Goal: Information Seeking & Learning: Check status

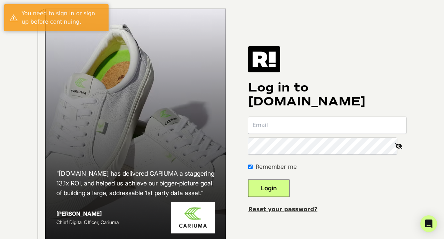
type input "kmondora@lumecube.com"
click at [275, 195] on button "Login" at bounding box center [268, 188] width 41 height 17
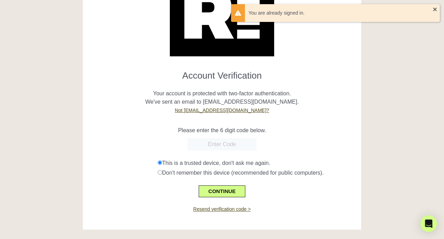
scroll to position [54, 0]
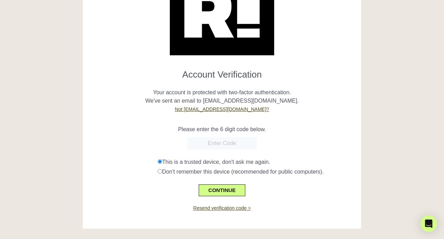
paste input "720753"
type input "720753"
click at [209, 190] on button "CONTINUE" at bounding box center [222, 190] width 47 height 12
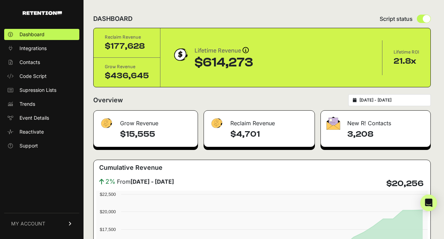
click at [39, 224] on span "MY ACCOUNT" at bounding box center [28, 223] width 34 height 7
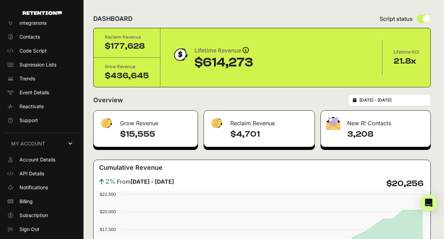
scroll to position [26, 0]
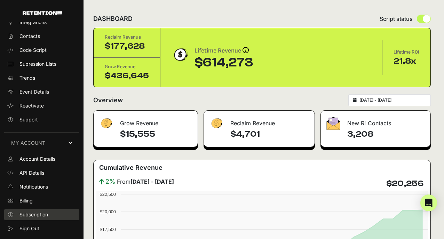
click at [36, 215] on span "Subscription" at bounding box center [33, 214] width 29 height 7
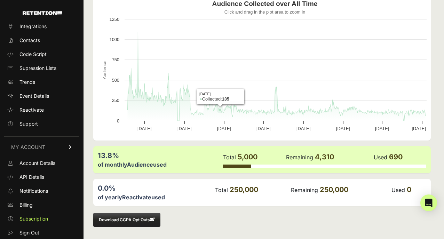
scroll to position [85, 0]
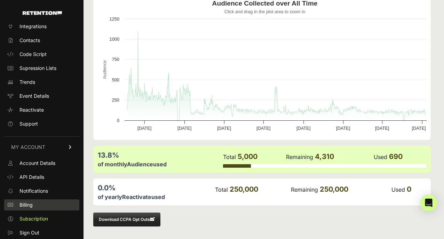
click at [30, 204] on span "Billing" at bounding box center [25, 204] width 13 height 7
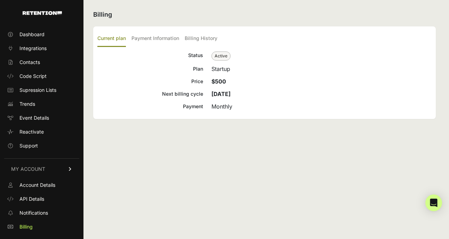
scroll to position [22, 0]
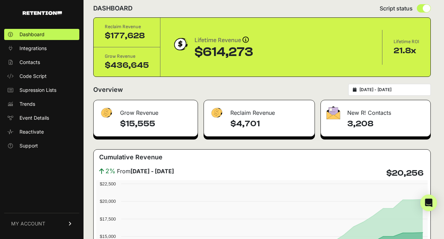
scroll to position [11, 0]
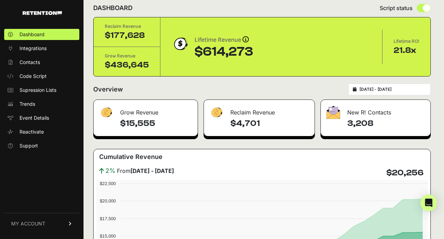
click at [145, 124] on h4 "$15,555" at bounding box center [156, 123] width 72 height 11
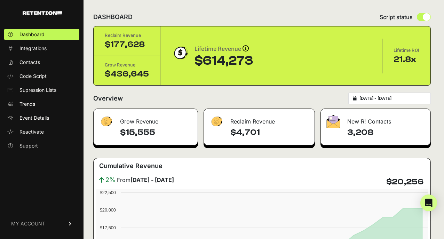
scroll to position [0, 0]
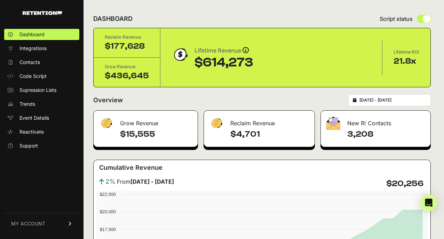
click at [164, 121] on div "Grow Revenue" at bounding box center [146, 121] width 104 height 21
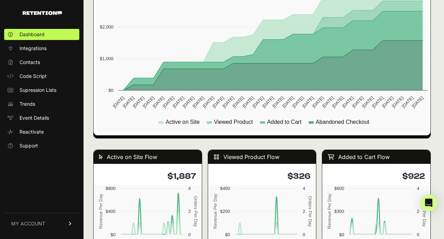
scroll to position [490, 0]
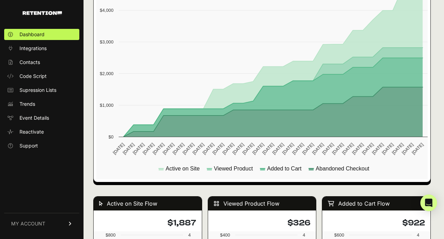
click at [140, 206] on div "Active on Site Flow" at bounding box center [148, 204] width 108 height 14
click at [141, 204] on div "Active on Site Flow" at bounding box center [148, 204] width 108 height 14
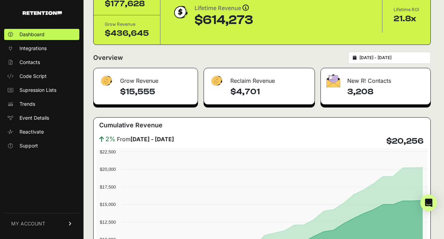
scroll to position [0, 0]
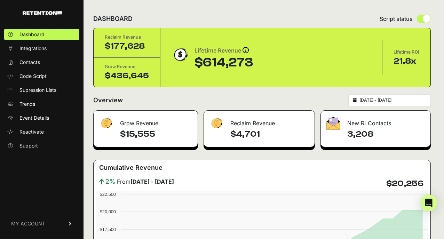
click at [134, 47] on div "$177,628" at bounding box center [127, 46] width 44 height 11
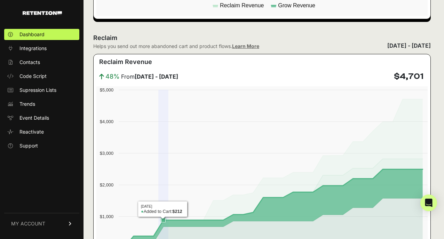
scroll to position [594, 0]
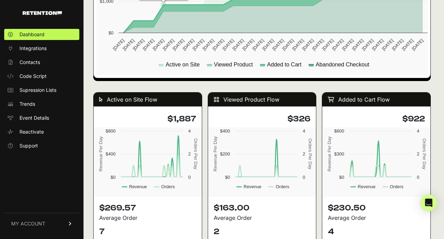
click at [167, 117] on h4 "$1,887" at bounding box center [147, 118] width 97 height 11
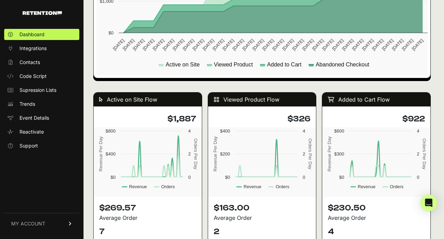
click at [150, 105] on div "Active on Site Flow" at bounding box center [148, 100] width 108 height 14
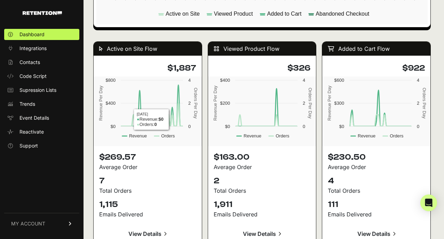
scroll to position [649, 0]
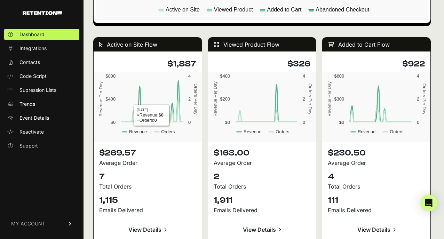
click at [174, 170] on div "$269.57 Average Order 7 Total Orders 1,115 Emails Delivered View Details" at bounding box center [148, 193] width 108 height 102
click at [150, 231] on link "View Details" at bounding box center [147, 229] width 97 height 17
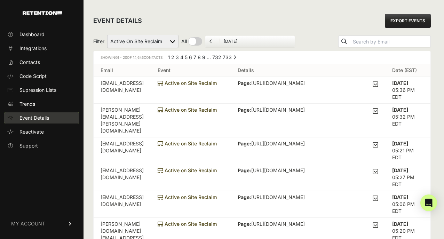
click at [34, 115] on span "Event Details" at bounding box center [34, 117] width 30 height 7
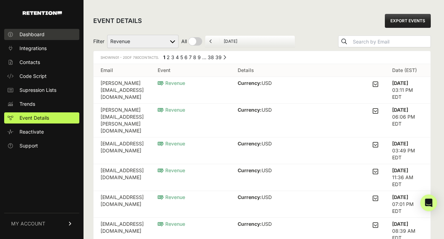
click at [38, 31] on span "Dashboard" at bounding box center [31, 34] width 25 height 7
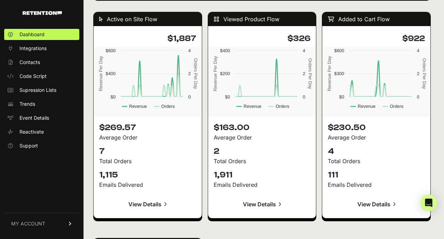
scroll to position [676, 0]
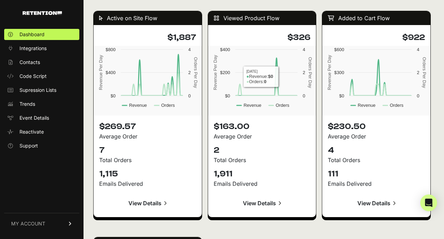
click at [151, 202] on link "View Details" at bounding box center [147, 203] width 97 height 17
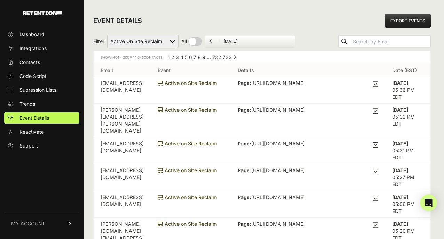
click at [210, 38] on ul "September 11, 2025" at bounding box center [250, 41] width 90 height 12
click at [233, 40] on input "September 11, 2025" at bounding box center [257, 42] width 67 height 6
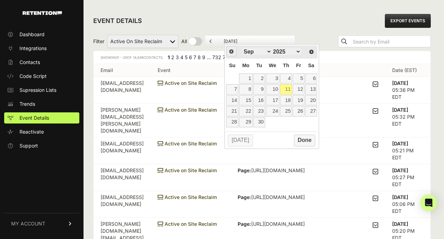
click at [233, 52] on span "Prev" at bounding box center [232, 52] width 6 height 6
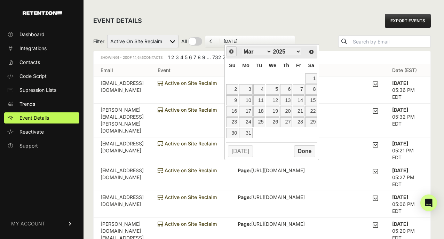
click at [233, 52] on span "Prev" at bounding box center [232, 52] width 6 height 6
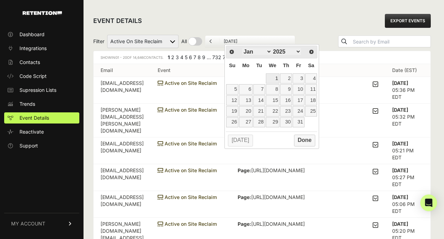
click at [272, 77] on link "1" at bounding box center [273, 78] width 14 height 10
type input "01/01/2025"
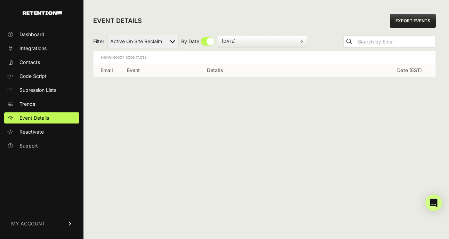
click at [162, 45] on select "Active on Site Reclaim Added to Cart Reclaim Checkout Started Reclaim Revenue V…" at bounding box center [142, 41] width 71 height 13
click at [252, 38] on ul "[DATE]" at bounding box center [262, 41] width 90 height 12
click at [300, 39] on icon at bounding box center [301, 41] width 3 height 4
click at [253, 35] on ul "[DATE]" at bounding box center [262, 41] width 90 height 12
click at [242, 40] on input "January 2, 2025" at bounding box center [255, 42] width 67 height 6
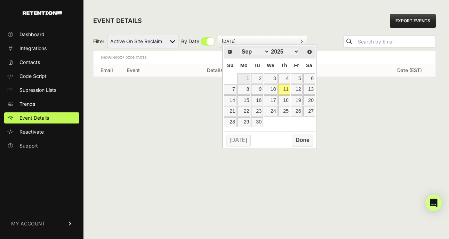
click at [248, 78] on link "1" at bounding box center [244, 78] width 14 height 10
type input "09/01/2025"
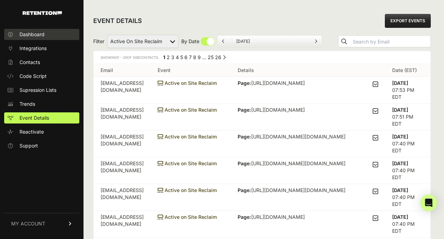
click at [25, 38] on span "Dashboard" at bounding box center [31, 34] width 25 height 7
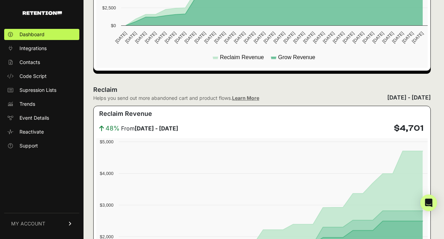
scroll to position [333, 0]
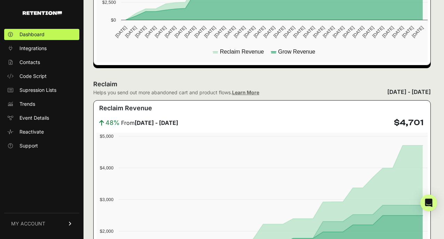
click at [387, 94] on div "[DATE] - [DATE]" at bounding box center [408, 92] width 43 height 8
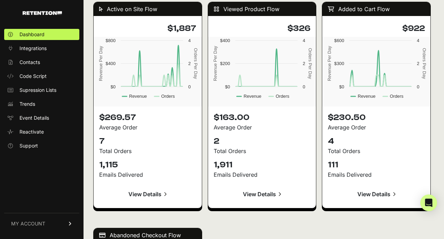
scroll to position [682, 0]
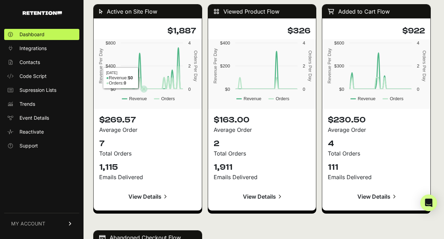
click at [144, 78] on icon at bounding box center [151, 68] width 61 height 41
click at [144, 196] on link "View Details" at bounding box center [147, 196] width 97 height 17
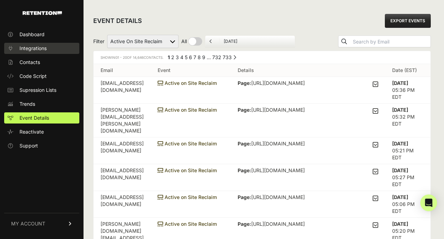
click at [37, 47] on span "Integrations" at bounding box center [32, 48] width 27 height 7
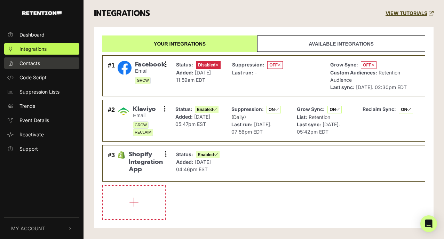
click at [40, 63] on span "Contacts" at bounding box center [29, 62] width 21 height 7
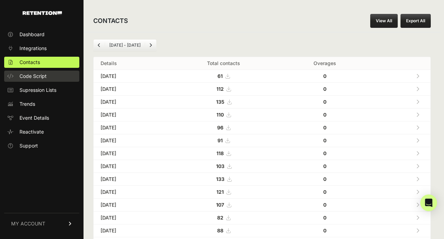
click at [39, 75] on span "Code Script" at bounding box center [32, 76] width 27 height 7
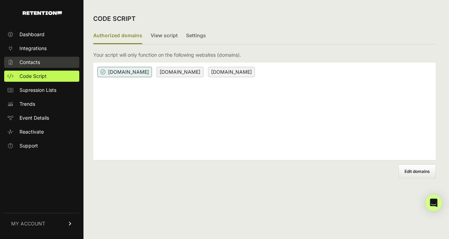
click at [46, 58] on link "Contacts" at bounding box center [41, 62] width 75 height 11
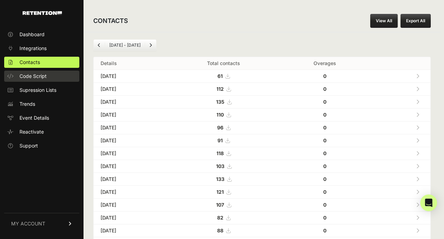
click at [41, 77] on span "Code Script" at bounding box center [32, 76] width 27 height 7
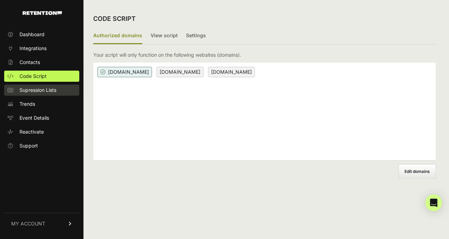
click at [44, 91] on span "Supression Lists" at bounding box center [37, 90] width 37 height 7
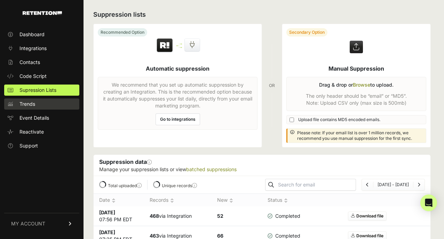
click at [42, 105] on link "Trends" at bounding box center [41, 103] width 75 height 11
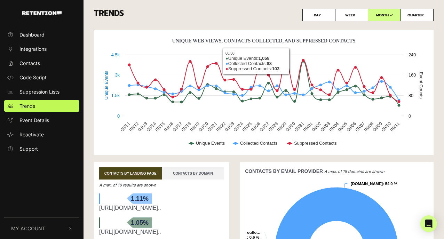
click at [417, 16] on label "QUARTER" at bounding box center [416, 15] width 33 height 13
radio input "true"
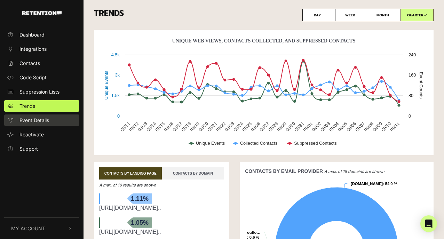
click at [30, 119] on span "Event Details" at bounding box center [34, 120] width 30 height 7
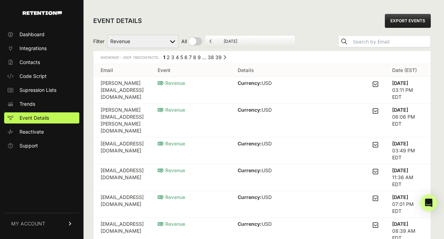
click at [149, 41] on select "Active on Site Reclaim Added to Cart Reclaim Checkout Started Reclaim Revenue V…" at bounding box center [142, 41] width 71 height 13
click at [108, 35] on select "Active on Site Reclaim Added to Cart Reclaim Checkout Started Reclaim Revenue V…" at bounding box center [142, 41] width 71 height 13
click at [34, 37] on span "Dashboard" at bounding box center [31, 34] width 25 height 7
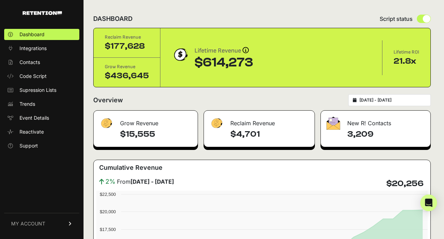
click at [262, 67] on div "Lifetime Revenue Revenue attribution works in two ways: Grow Revenue: Revenue i…" at bounding box center [271, 58] width 199 height 24
click at [188, 42] on div "Lifetime Revenue Revenue attribution works in two ways: Grow Revenue: Revenue i…" at bounding box center [271, 57] width 222 height 35
click at [385, 98] on input "2025-08-12 - 2025-09-11" at bounding box center [392, 100] width 67 height 6
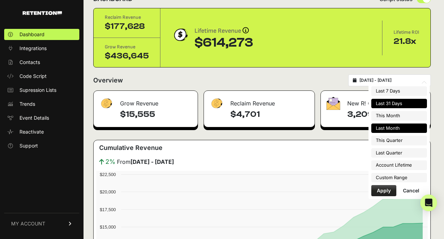
scroll to position [25, 0]
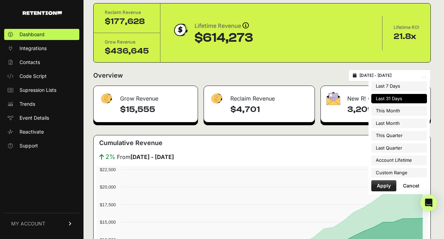
type input "2025-04-01"
type input "[DATE]"
type input "2025-08-12"
type input "2025-09-11"
click at [388, 174] on li "Custom Range" at bounding box center [399, 173] width 56 height 10
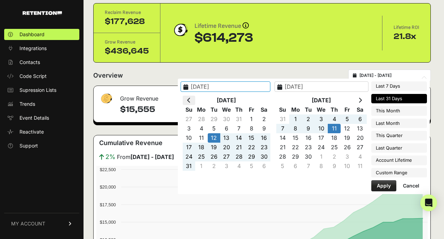
click at [191, 101] on icon at bounding box center [188, 100] width 3 height 6
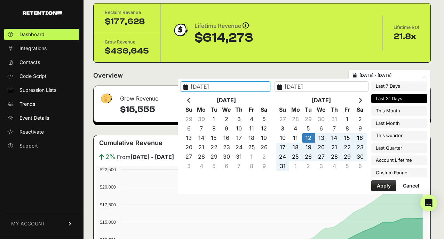
click at [191, 101] on icon at bounding box center [188, 100] width 3 height 6
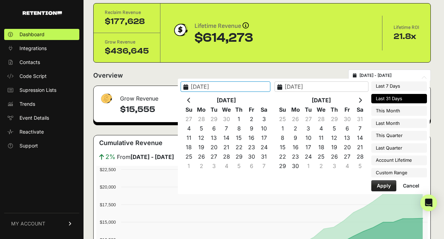
click at [191, 101] on icon at bounding box center [188, 100] width 3 height 6
type input "2025-01-01"
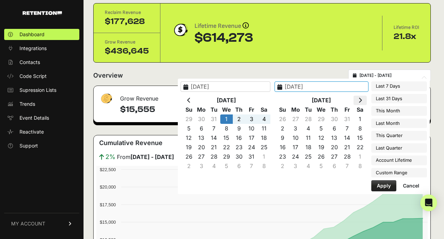
click at [360, 101] on icon at bounding box center [359, 100] width 3 height 6
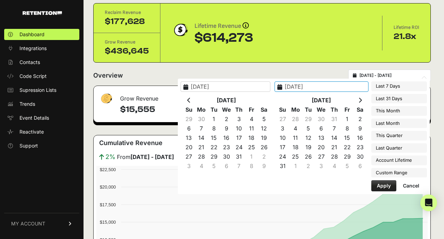
click at [360, 101] on icon at bounding box center [359, 100] width 3 height 6
click at [191, 100] on icon at bounding box center [188, 100] width 3 height 6
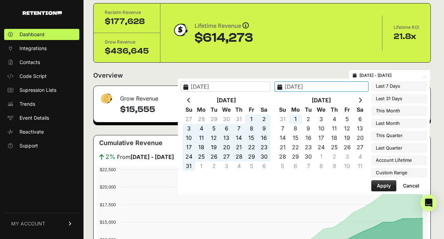
type input "2025-08-31"
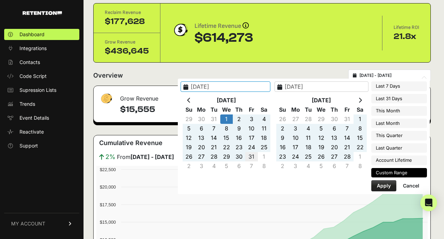
type input "2025-01-31"
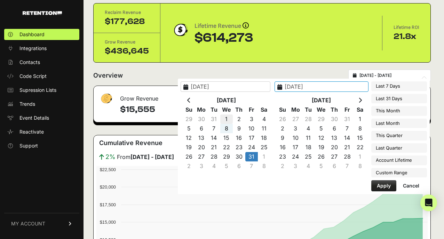
type input "2025-01-01"
click at [244, 82] on input "2025-01-31" at bounding box center [226, 86] width 90 height 10
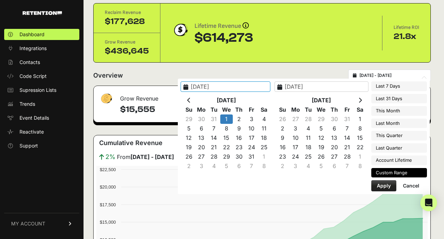
click at [342, 88] on input "2025-01-01" at bounding box center [321, 86] width 94 height 10
click at [360, 101] on icon at bounding box center [359, 100] width 3 height 6
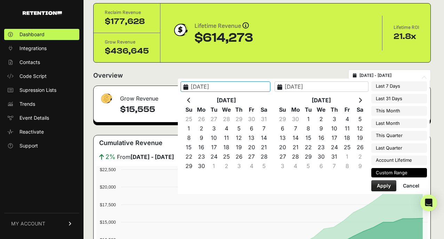
click at [360, 101] on icon at bounding box center [359, 100] width 3 height 6
type input "2025-08-31"
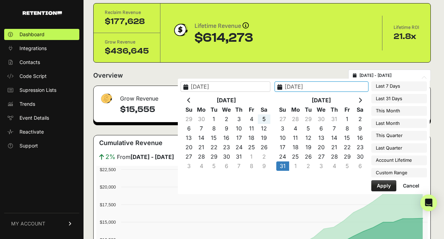
click at [250, 87] on input "2025-08-31" at bounding box center [226, 86] width 90 height 10
type input "2025-08-31"
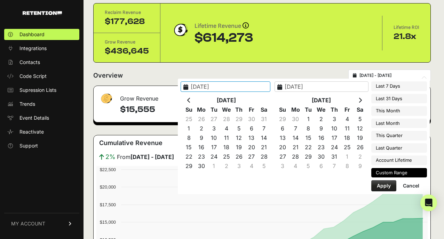
click at [195, 103] on th at bounding box center [189, 100] width 13 height 9
click at [250, 86] on input "2025-08-31" at bounding box center [226, 86] width 90 height 10
type input "2025-01-01"
click at [380, 188] on button "Apply" at bounding box center [383, 185] width 25 height 11
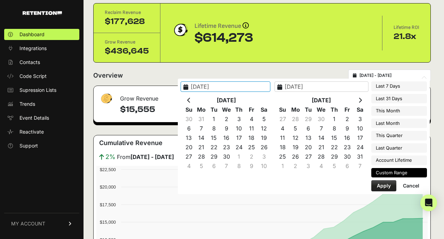
type input "[DATE] - [DATE]"
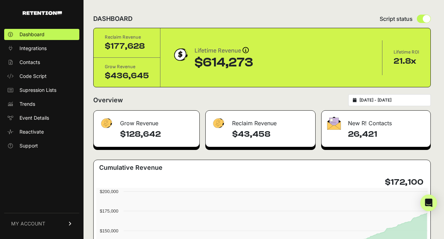
click at [24, 226] on span "MY ACCOUNT" at bounding box center [28, 223] width 34 height 7
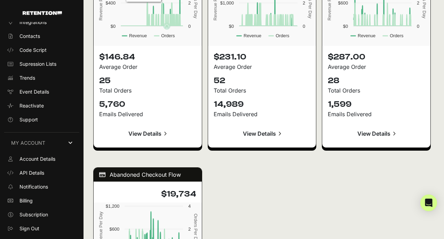
scroll to position [745, 0]
